Goal: Complete application form: Complete application form

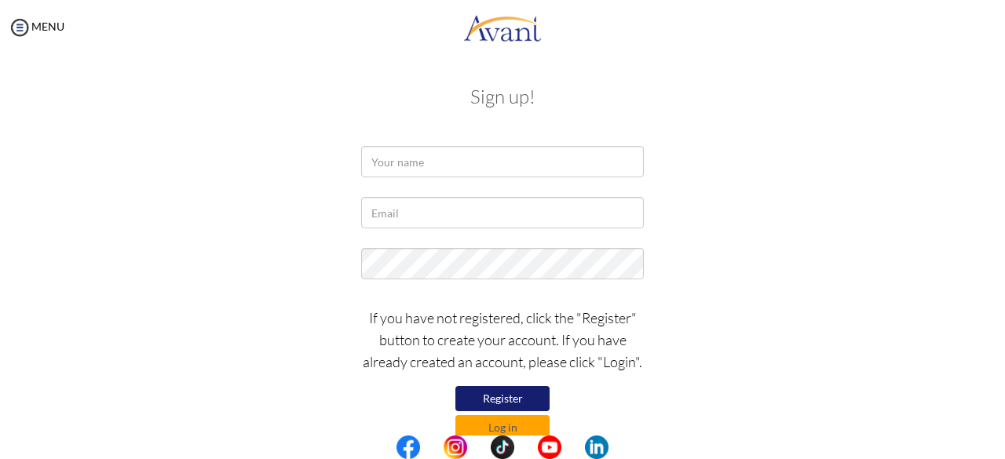
click at [0, 0] on div at bounding box center [0, 0] width 0 height 0
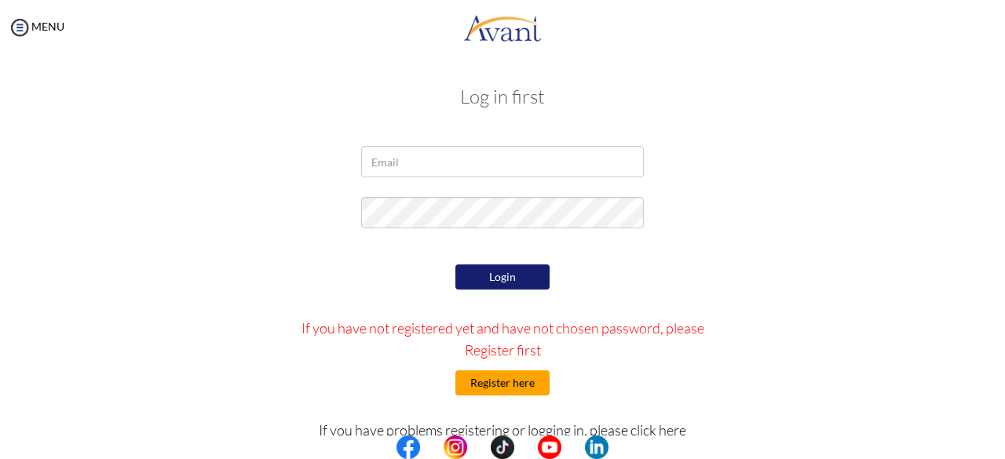
click at [504, 376] on button "Register here" at bounding box center [503, 383] width 94 height 25
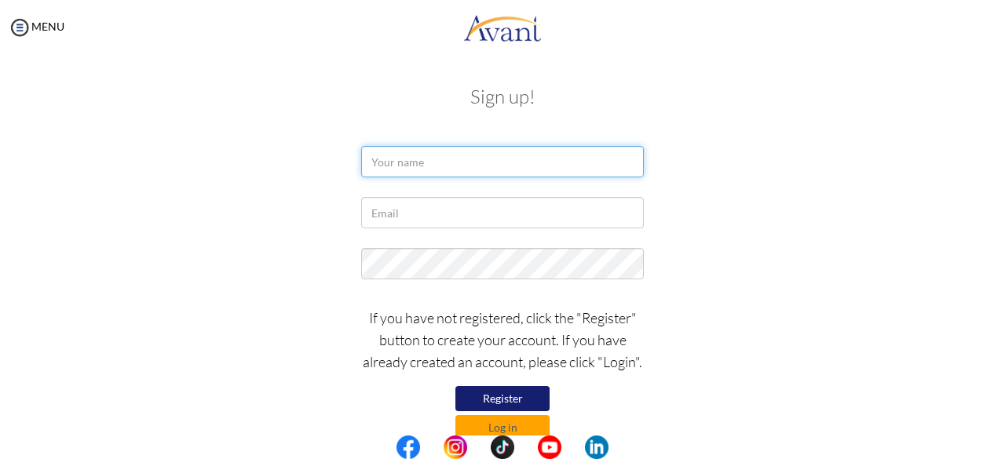
click at [405, 174] on input "text" at bounding box center [502, 161] width 283 height 31
type input "i"
type input "Ivy"
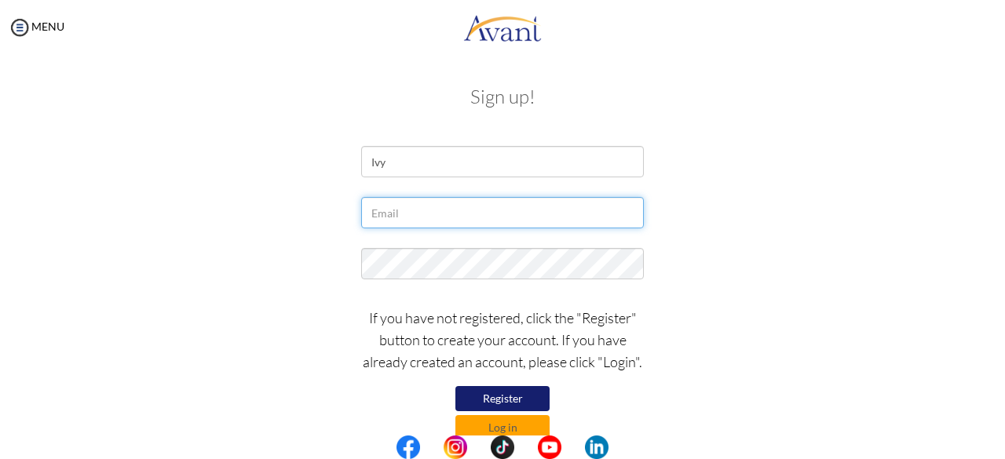
click at [411, 218] on input "text" at bounding box center [502, 212] width 283 height 31
type input "[EMAIL_ADDRESS][DOMAIN_NAME]"
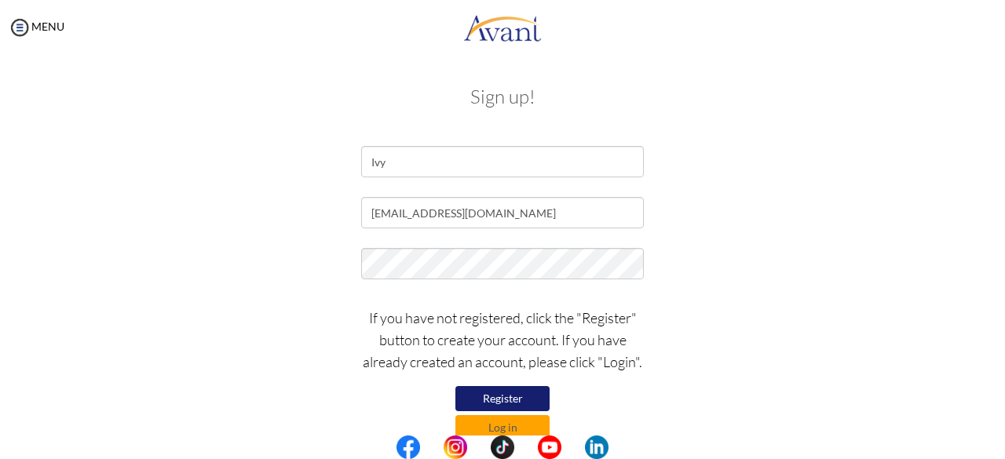
click at [488, 399] on button "Register" at bounding box center [503, 398] width 94 height 25
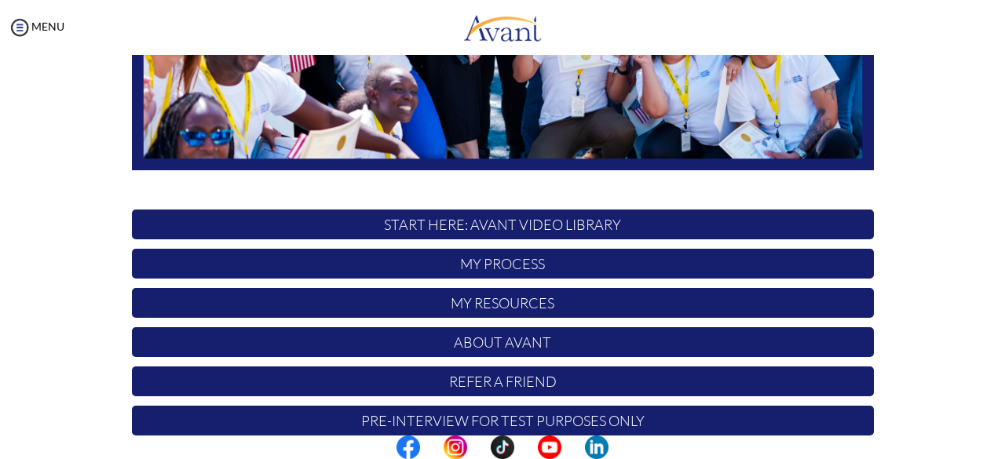
scroll to position [413, 0]
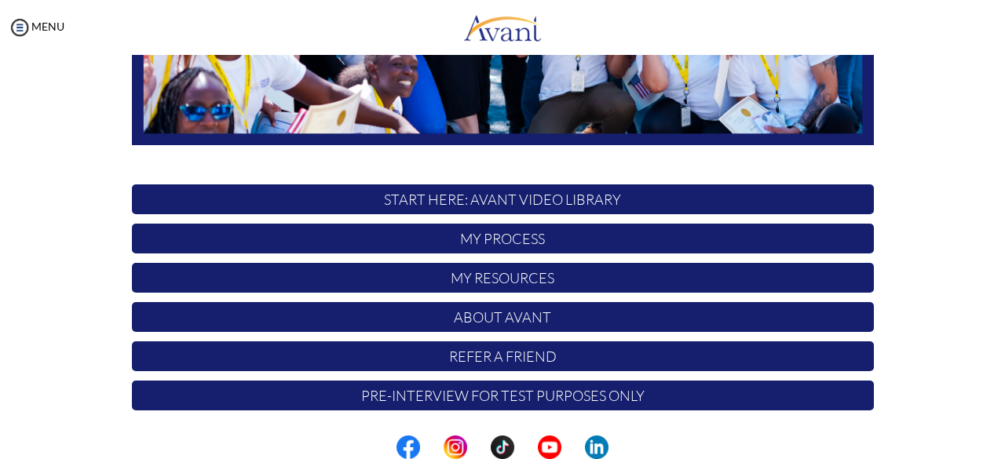
click at [492, 241] on p "My Process" at bounding box center [503, 239] width 742 height 30
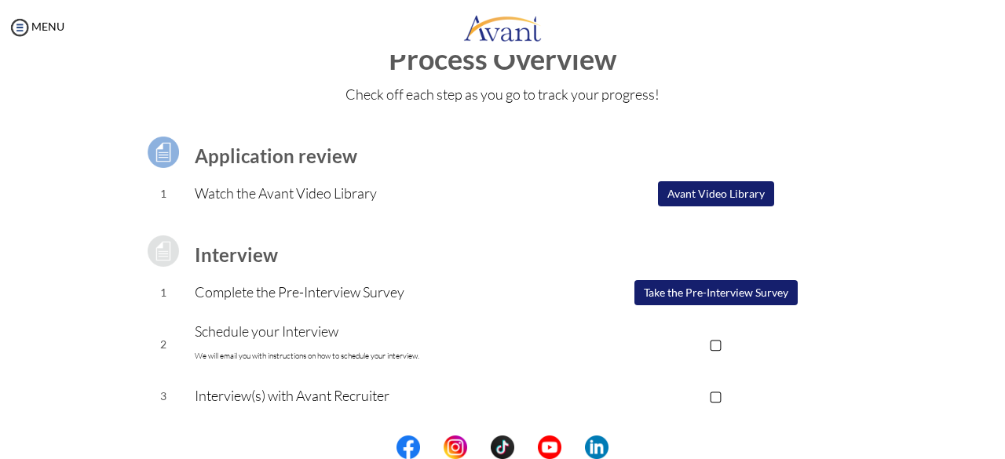
scroll to position [79, 0]
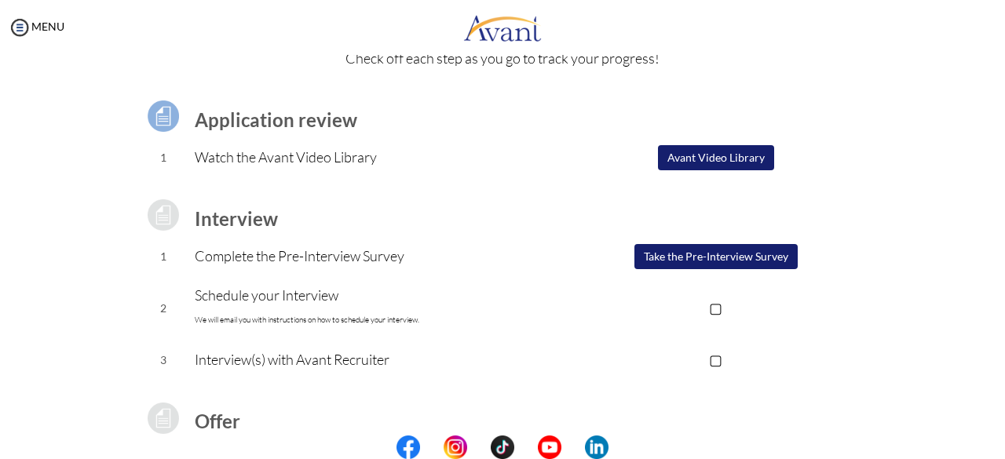
click at [705, 251] on button "Take the Pre-Interview Survey" at bounding box center [716, 256] width 163 height 25
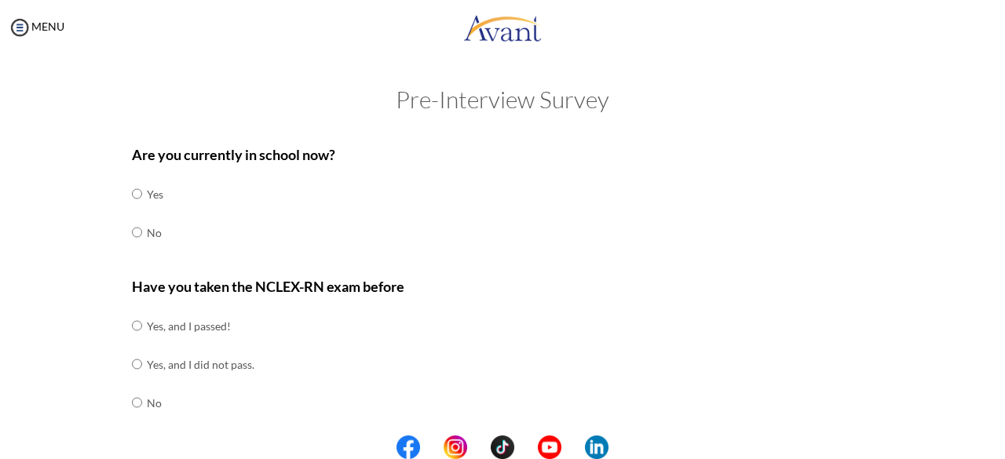
click at [147, 236] on td "No" at bounding box center [155, 233] width 16 height 38
click at [132, 235] on input "radio" at bounding box center [137, 232] width 10 height 31
radio input "true"
click at [132, 396] on input "radio" at bounding box center [137, 402] width 10 height 31
radio input "true"
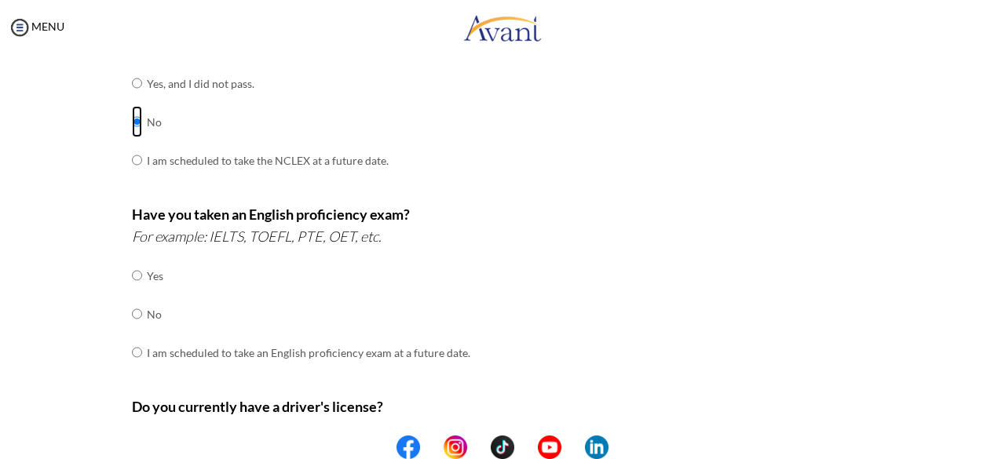
scroll to position [314, 0]
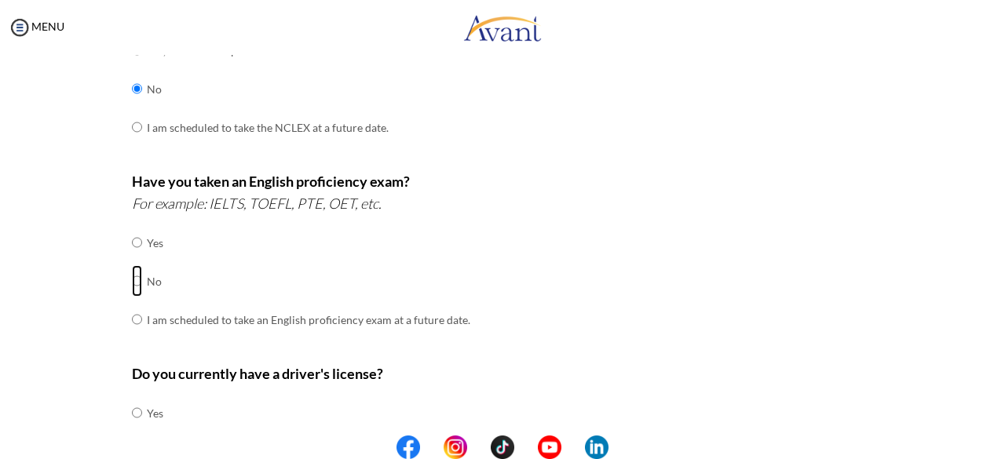
click at [133, 279] on input "radio" at bounding box center [137, 280] width 10 height 31
radio input "true"
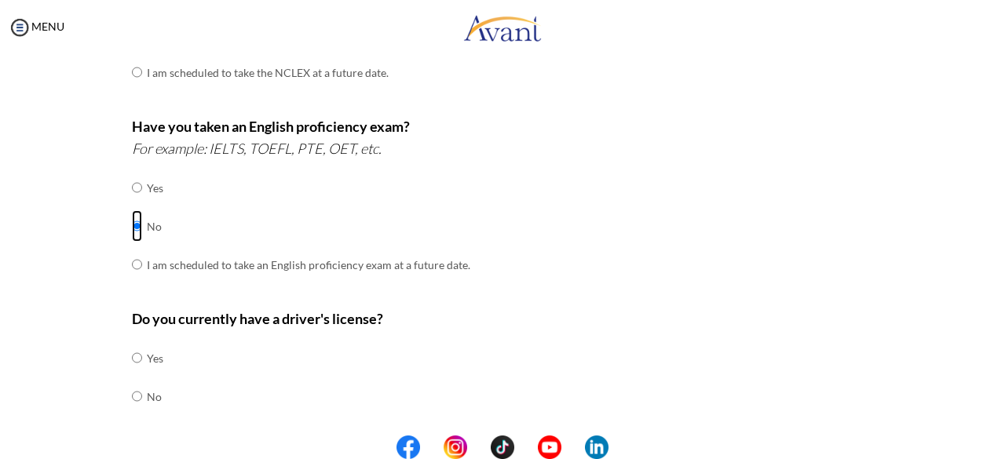
scroll to position [542, 0]
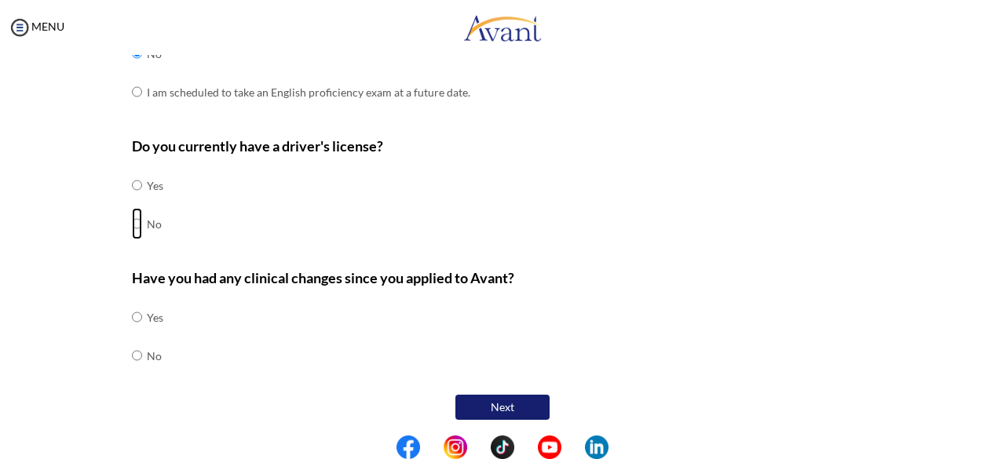
click at [132, 219] on input "radio" at bounding box center [137, 223] width 10 height 31
radio input "true"
click at [132, 350] on input "radio" at bounding box center [137, 355] width 10 height 31
radio input "true"
click at [496, 405] on button "Next" at bounding box center [503, 407] width 94 height 25
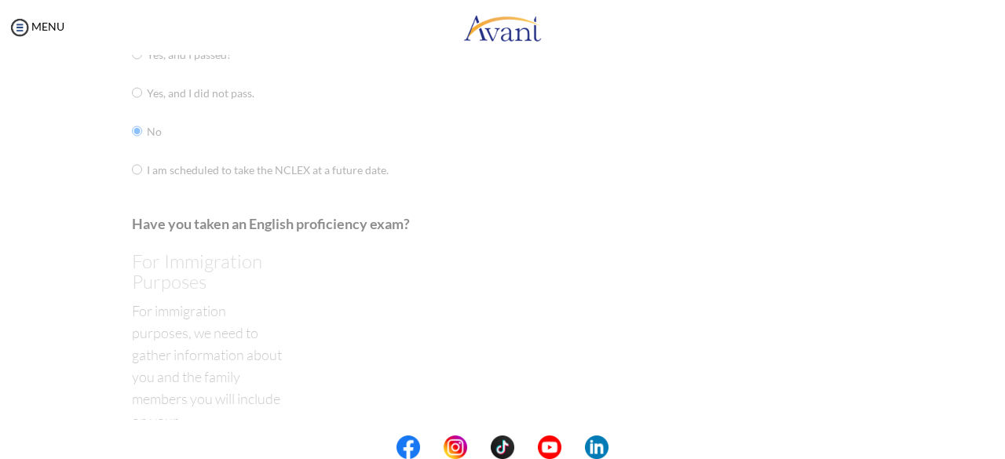
scroll to position [31, 0]
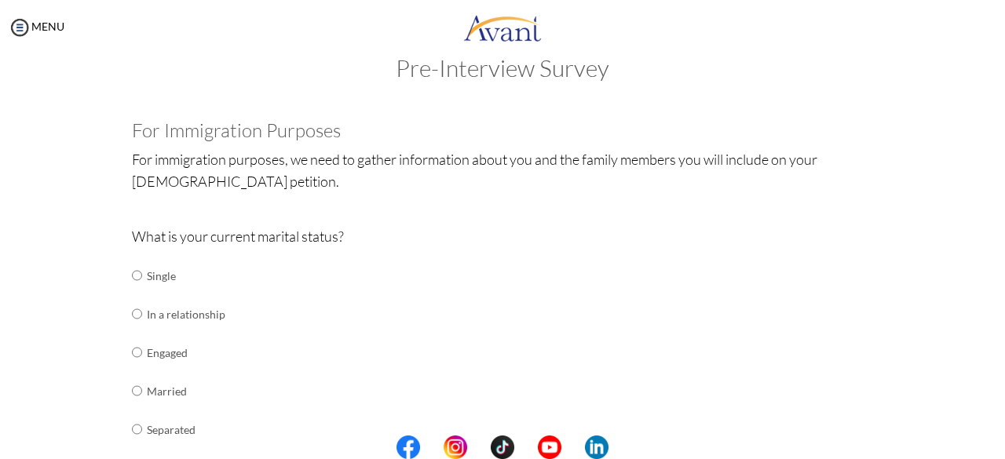
click at [147, 286] on td "Single" at bounding box center [186, 276] width 79 height 38
click at [142, 279] on td at bounding box center [144, 276] width 5 height 38
click at [133, 282] on input "radio" at bounding box center [137, 275] width 10 height 31
radio input "true"
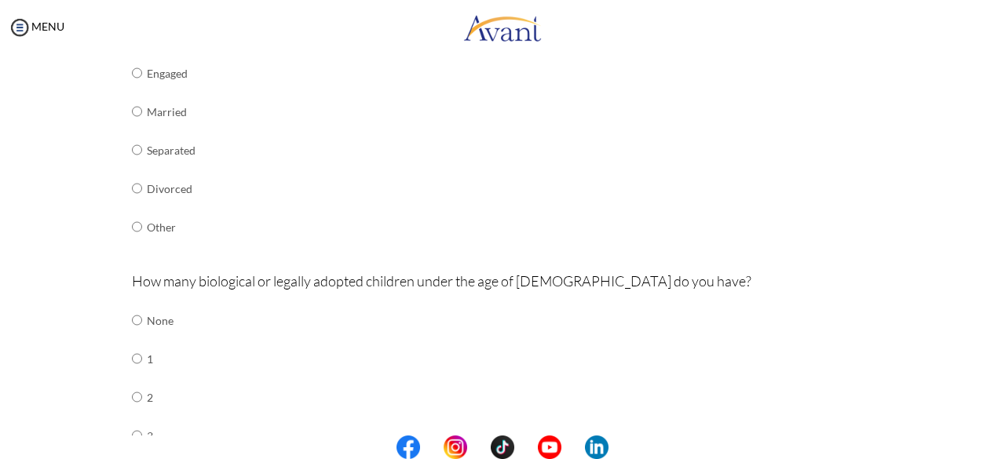
scroll to position [346, 0]
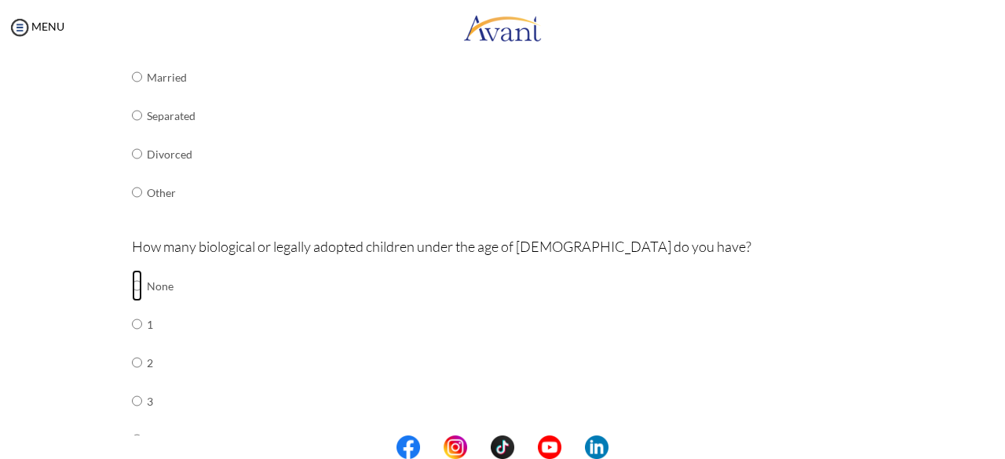
click at [132, 287] on input "radio" at bounding box center [137, 285] width 10 height 31
radio input "true"
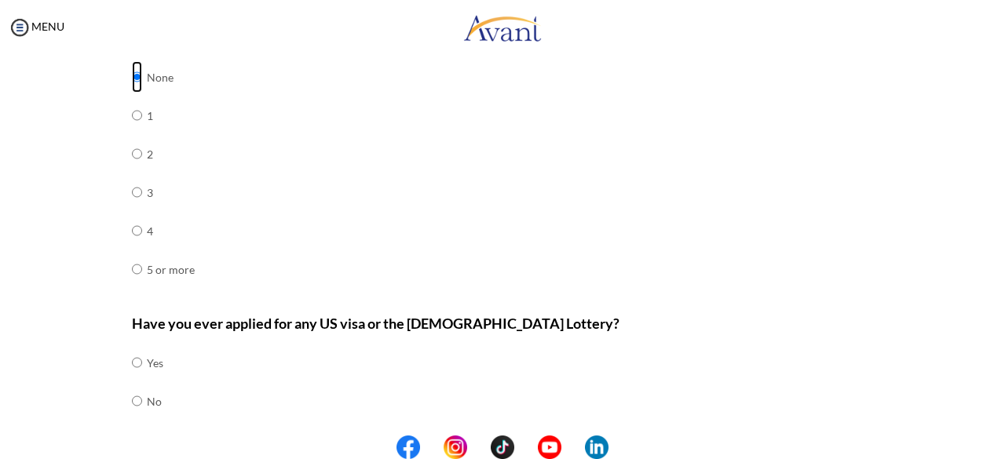
scroll to position [600, 0]
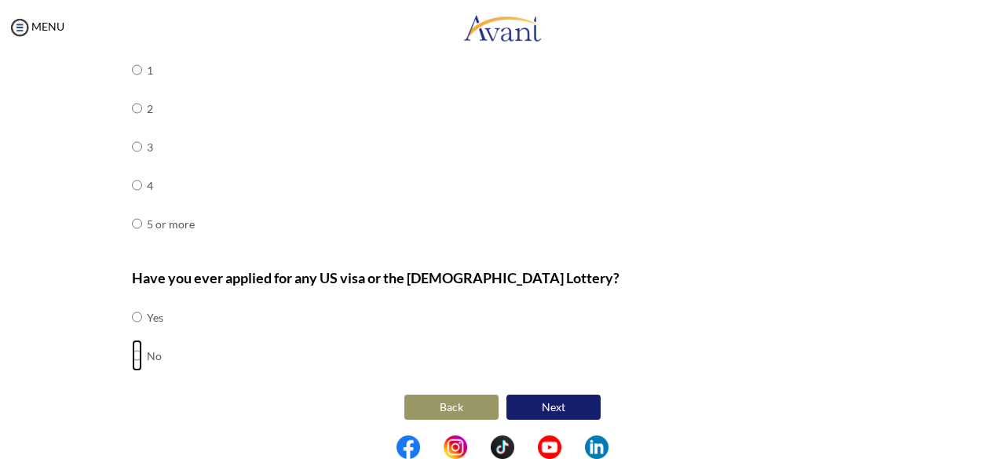
click at [132, 350] on input "radio" at bounding box center [137, 355] width 10 height 31
radio input "true"
click at [536, 408] on button "Next" at bounding box center [554, 407] width 94 height 25
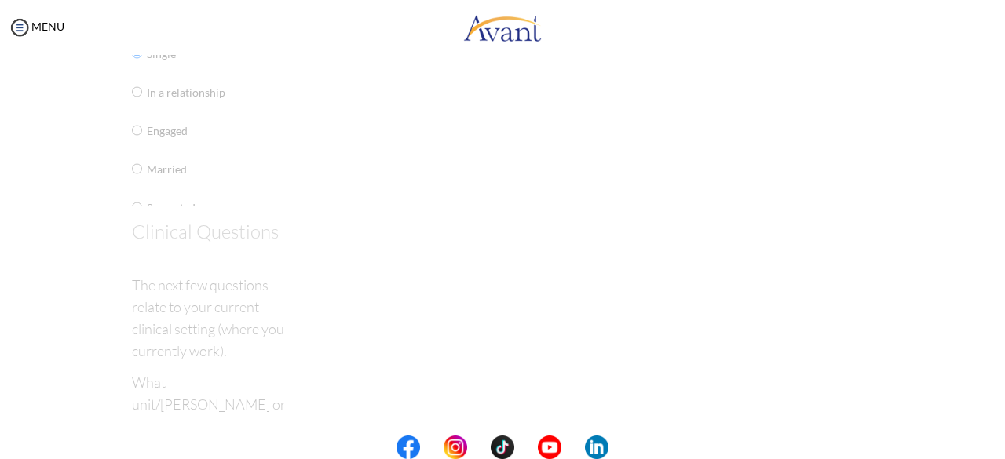
scroll to position [31, 0]
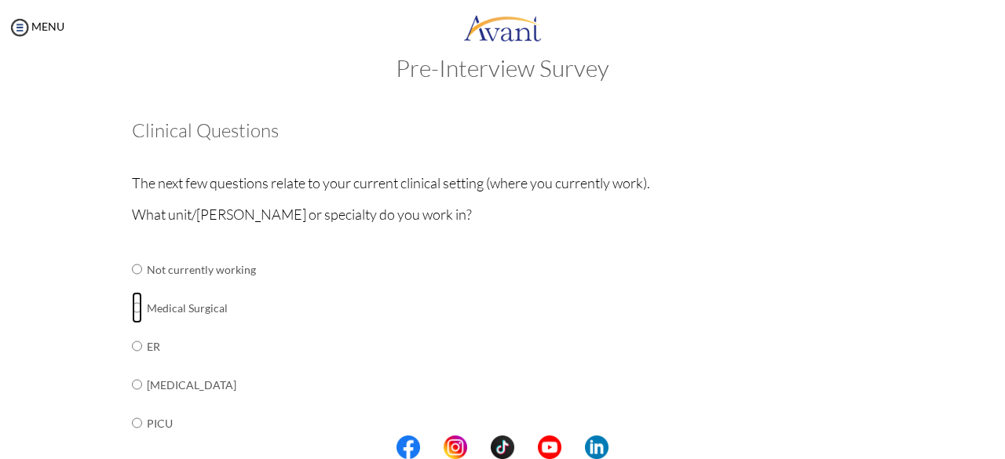
click at [134, 308] on input "radio" at bounding box center [137, 307] width 10 height 31
radio input "true"
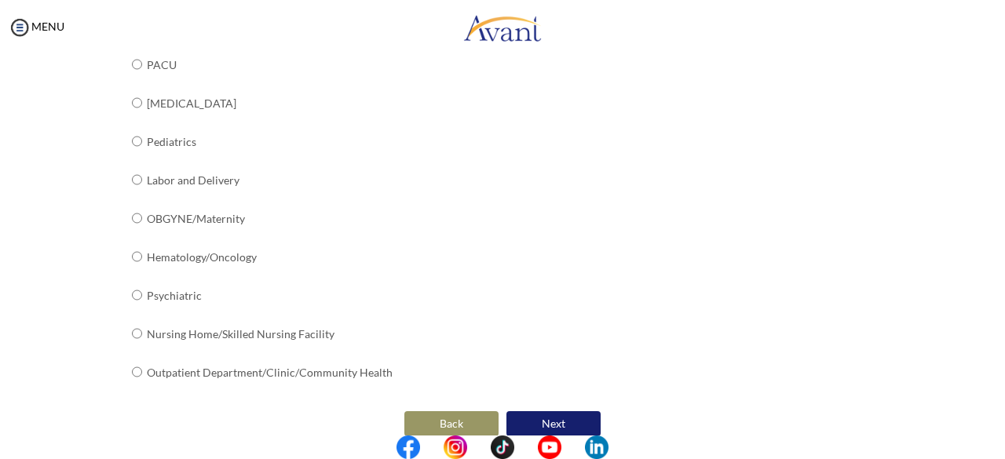
scroll to position [675, 0]
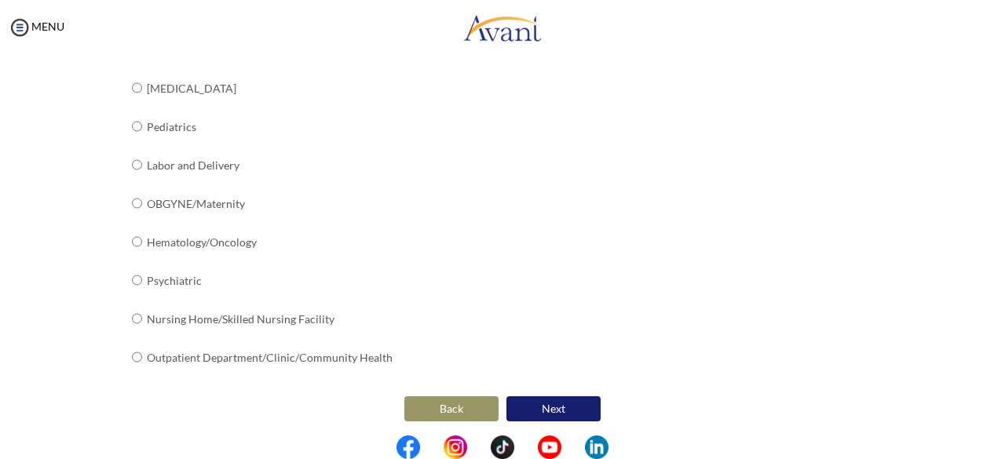
click at [556, 408] on button "Next" at bounding box center [554, 409] width 94 height 25
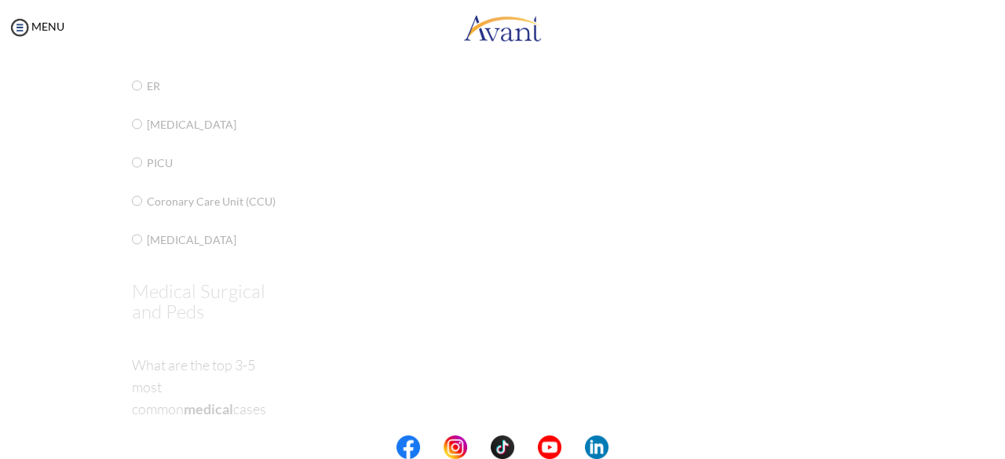
scroll to position [31, 0]
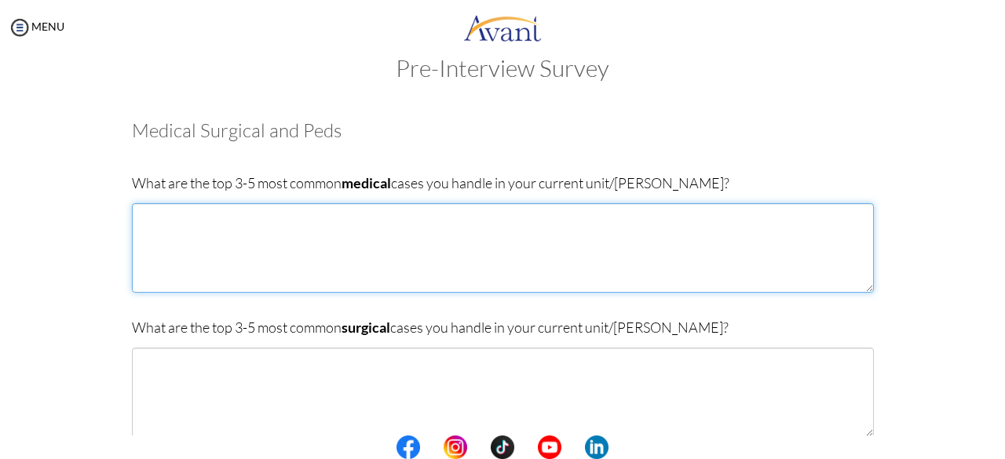
click at [178, 222] on textarea at bounding box center [503, 248] width 742 height 90
type textarea "1. [MEDICAL_DATA] 2. [MEDICAL_DATA] 3. Myocardial [MEDICAL_DATA]"
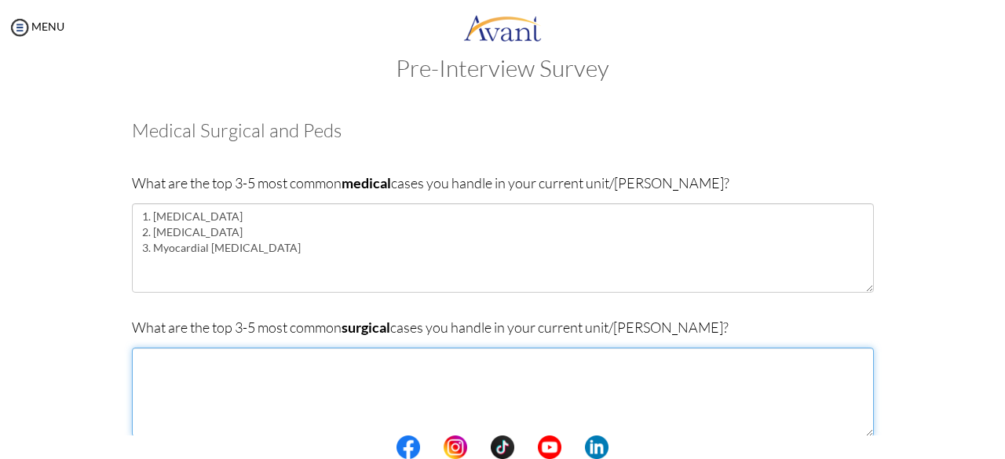
click at [229, 377] on textarea at bounding box center [503, 393] width 742 height 90
click at [313, 359] on textarea "1. [MEDICAL_DATA] 2. Craniectomy 3. [MEDICAL_DATA]" at bounding box center [503, 393] width 742 height 90
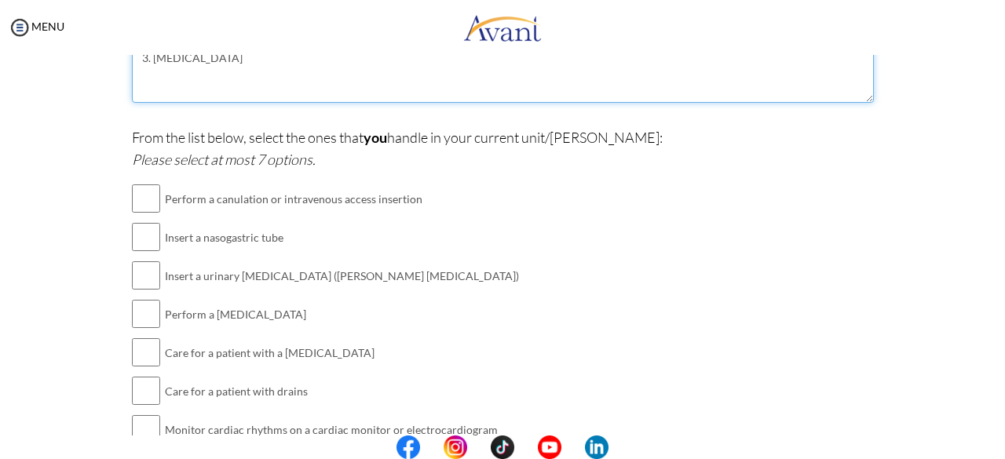
scroll to position [322, 0]
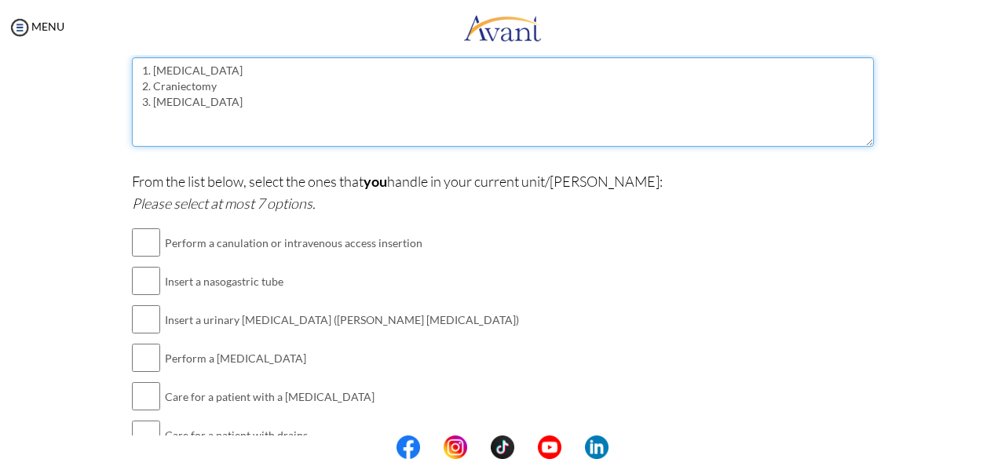
type textarea "1. [MEDICAL_DATA] 2. Craniectomy 3. [MEDICAL_DATA]"
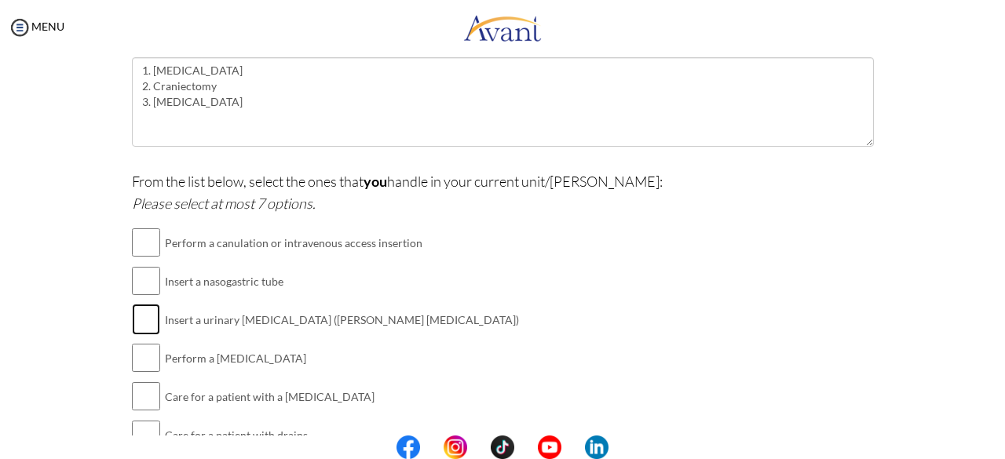
click at [145, 316] on input "checkbox" at bounding box center [146, 319] width 28 height 31
checkbox input "true"
click at [135, 271] on input "checkbox" at bounding box center [146, 280] width 28 height 31
checkbox input "true"
click at [135, 354] on input "checkbox" at bounding box center [146, 357] width 28 height 31
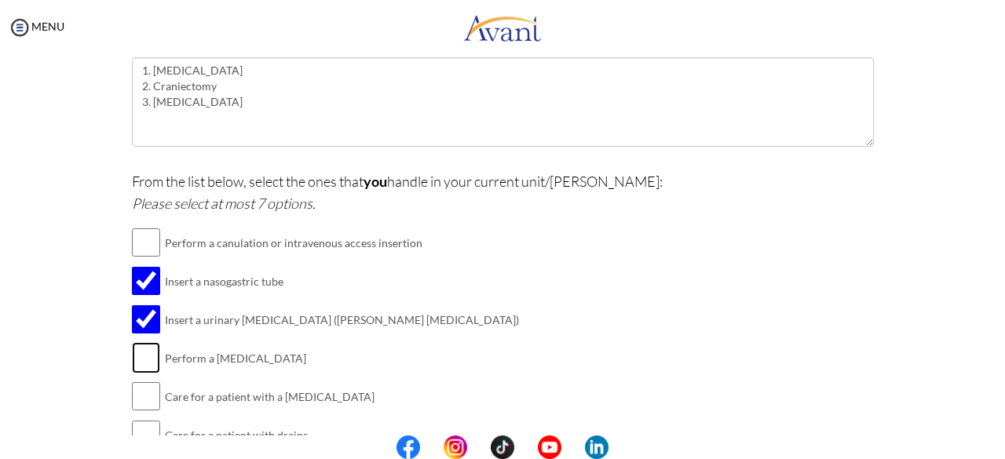
checkbox input "true"
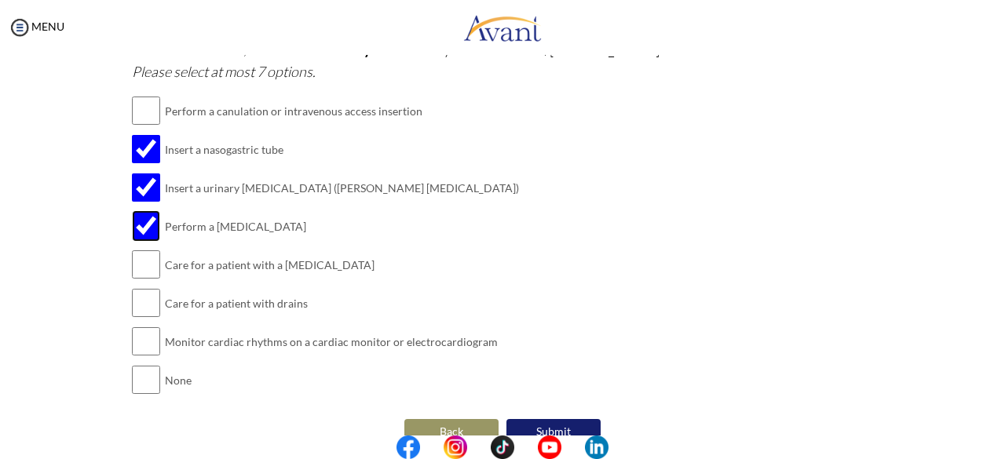
scroll to position [479, 0]
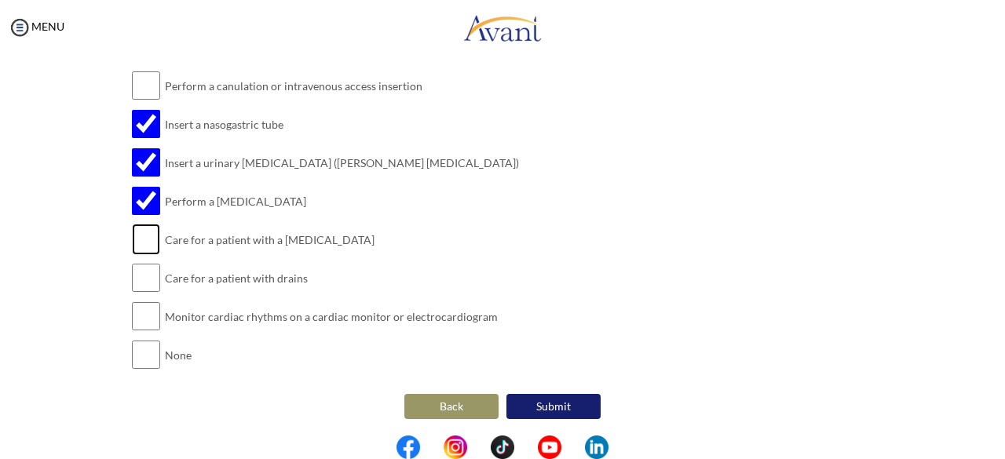
click at [142, 236] on input "checkbox" at bounding box center [146, 239] width 28 height 31
checkbox input "true"
click at [142, 271] on input "checkbox" at bounding box center [146, 277] width 28 height 31
checkbox input "true"
click at [145, 324] on input "checkbox" at bounding box center [146, 316] width 28 height 31
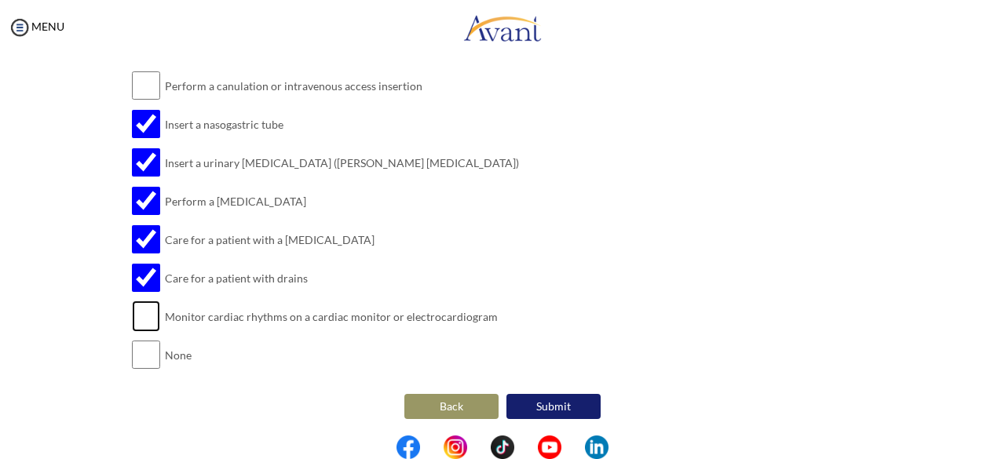
checkbox input "true"
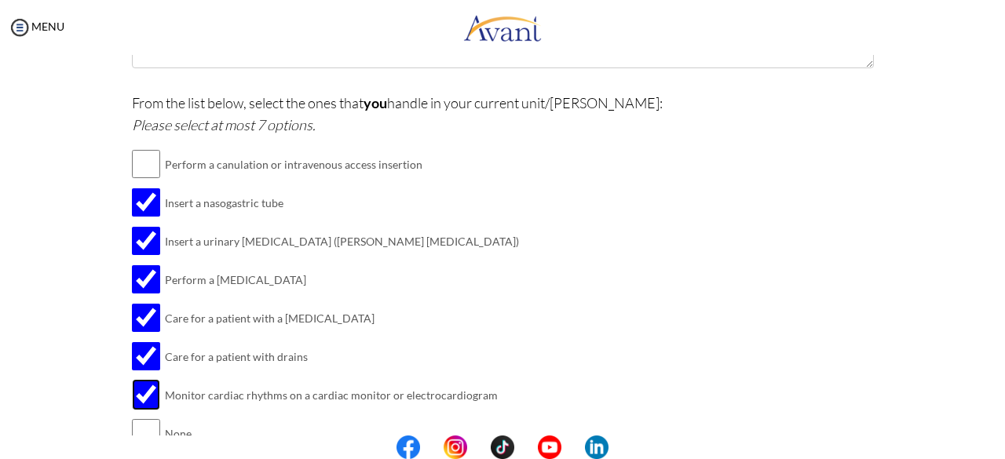
scroll to position [322, 0]
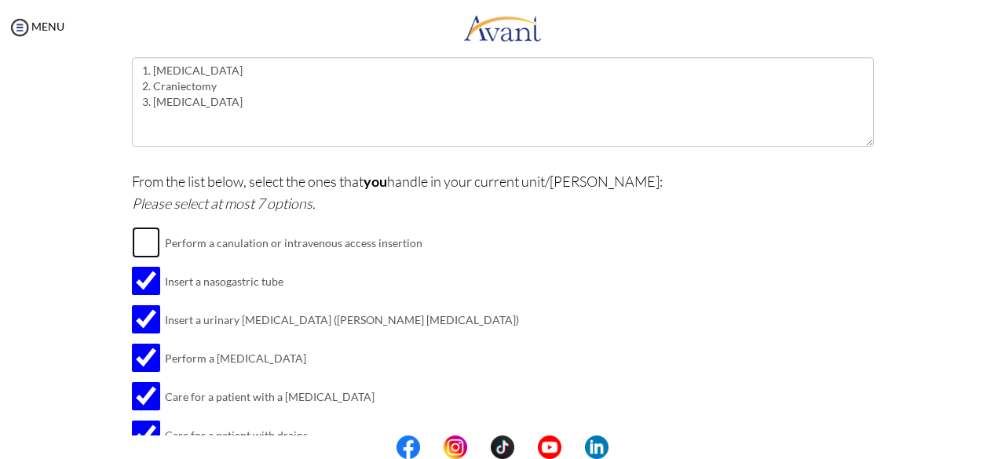
click at [137, 240] on input "checkbox" at bounding box center [146, 242] width 28 height 31
checkbox input "true"
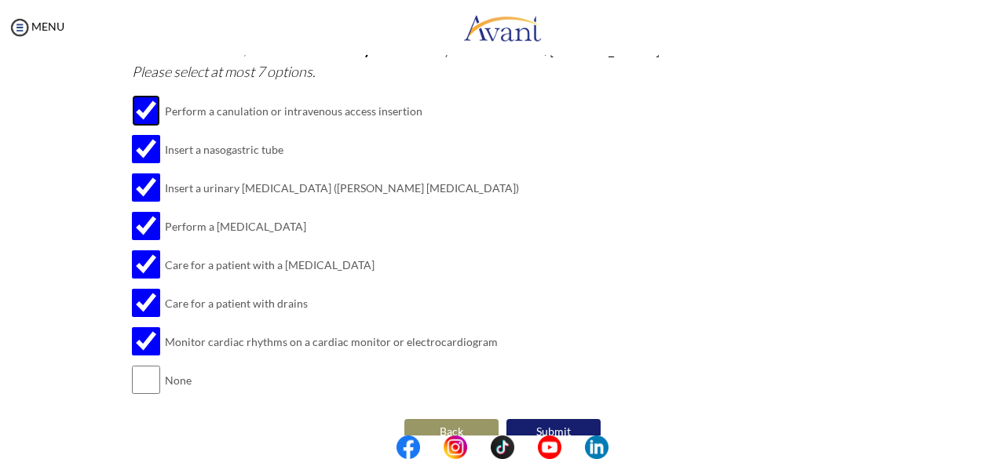
scroll to position [479, 0]
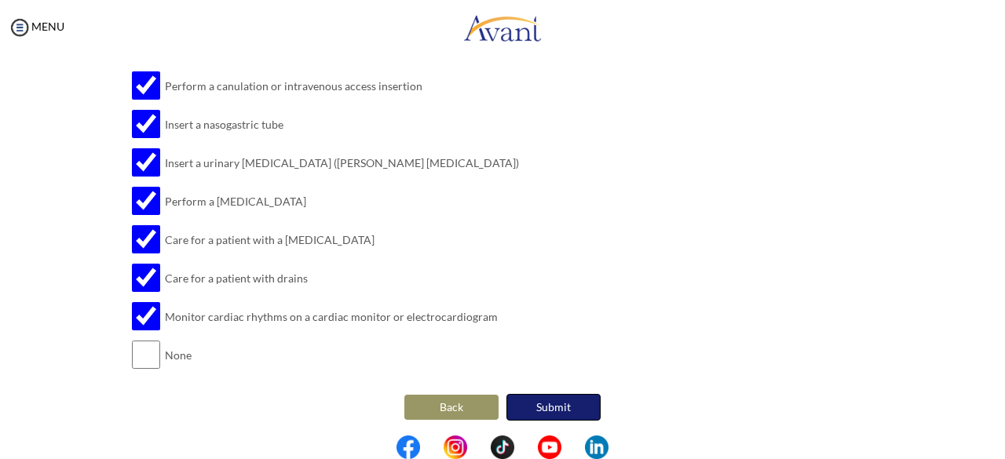
click at [555, 401] on button "Submit" at bounding box center [554, 407] width 94 height 27
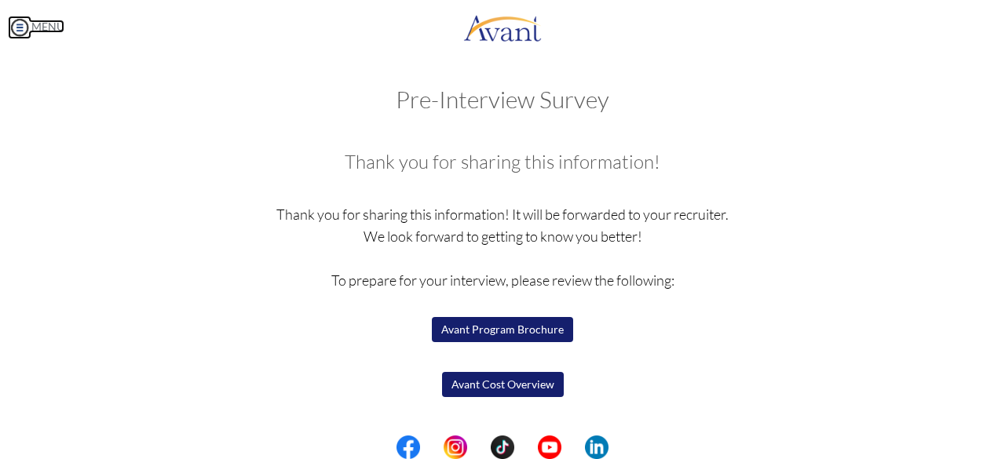
click at [44, 31] on link "MENU" at bounding box center [36, 26] width 57 height 13
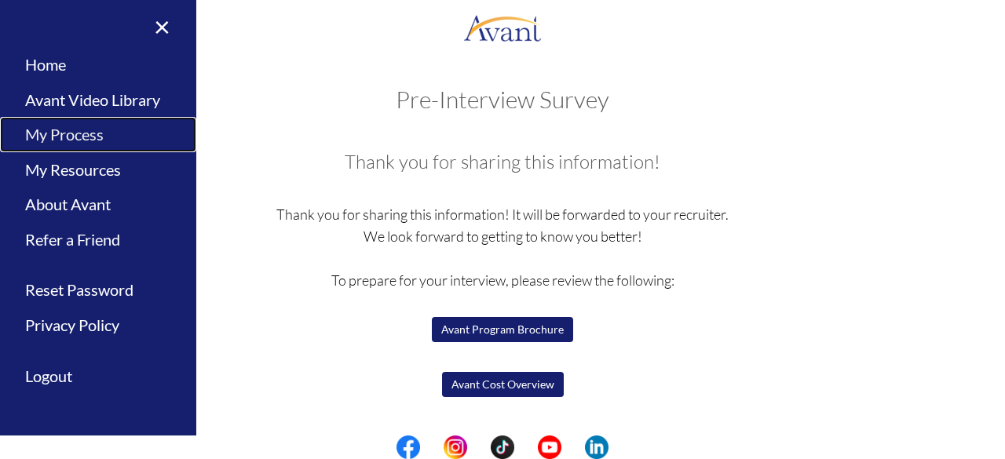
click at [64, 128] on link "My Process" at bounding box center [98, 134] width 196 height 35
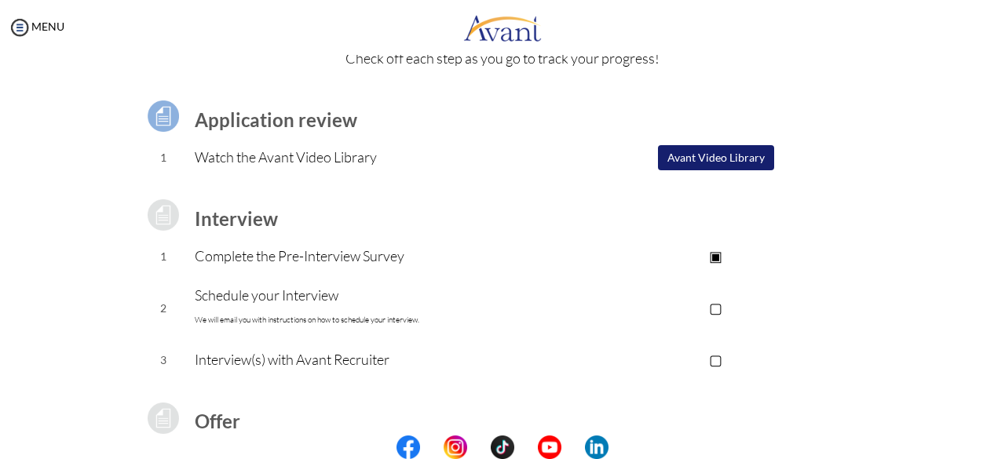
scroll to position [157, 0]
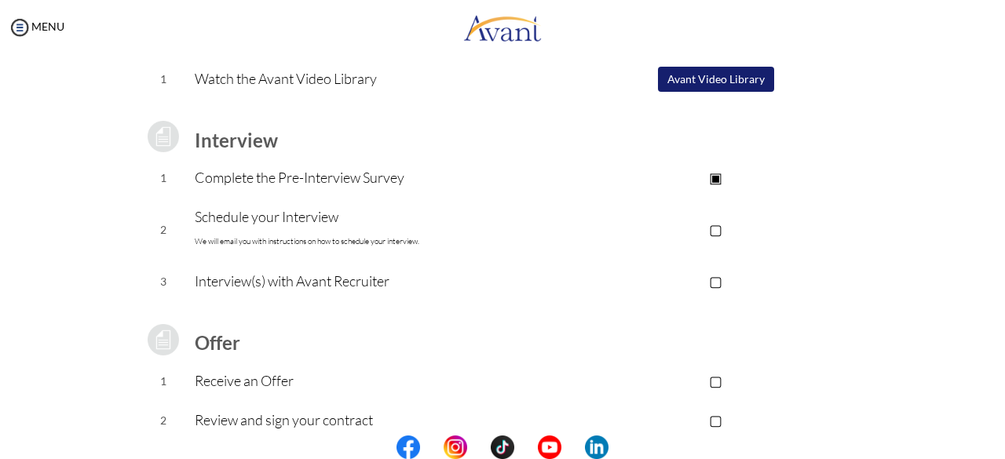
click at [715, 232] on p "▢" at bounding box center [715, 229] width 315 height 22
click at [715, 229] on p "▣" at bounding box center [715, 229] width 315 height 22
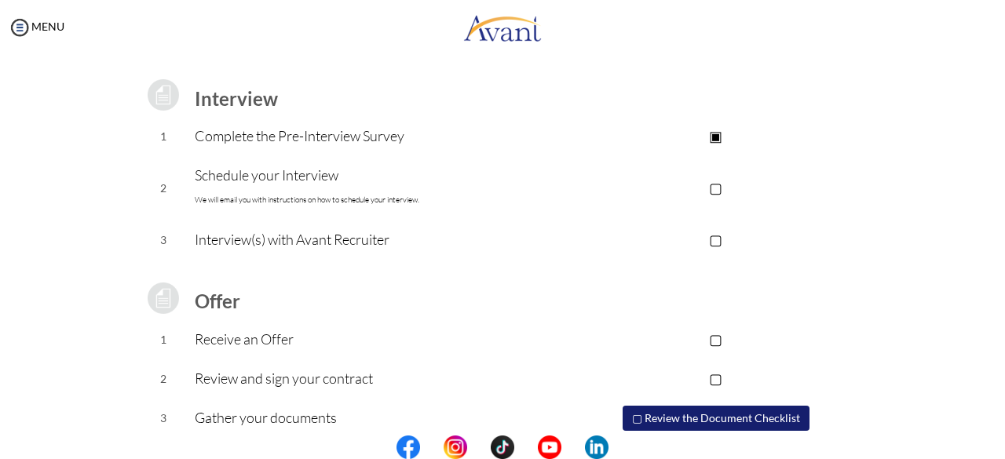
scroll to position [254, 0]
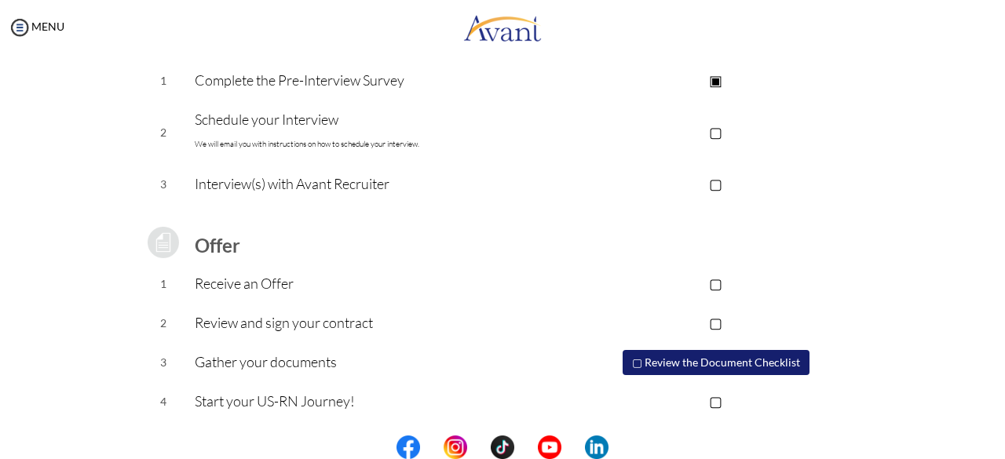
click at [671, 358] on button "▢ Review the Document Checklist" at bounding box center [716, 362] width 187 height 25
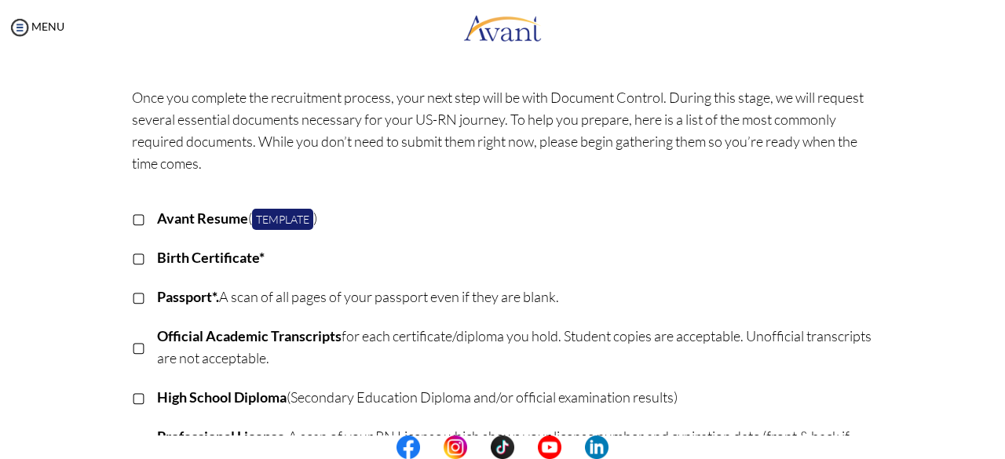
scroll to position [0, 0]
